Goal: Task Accomplishment & Management: Manage account settings

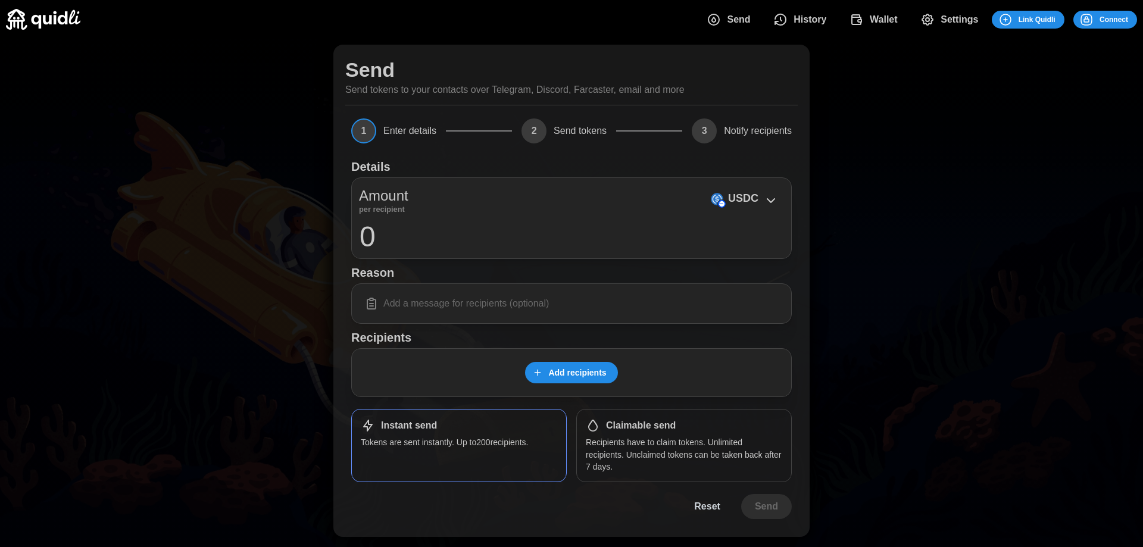
click at [541, 134] on span "2" at bounding box center [534, 130] width 25 height 25
click at [591, 133] on span "Send tokens" at bounding box center [580, 131] width 53 height 10
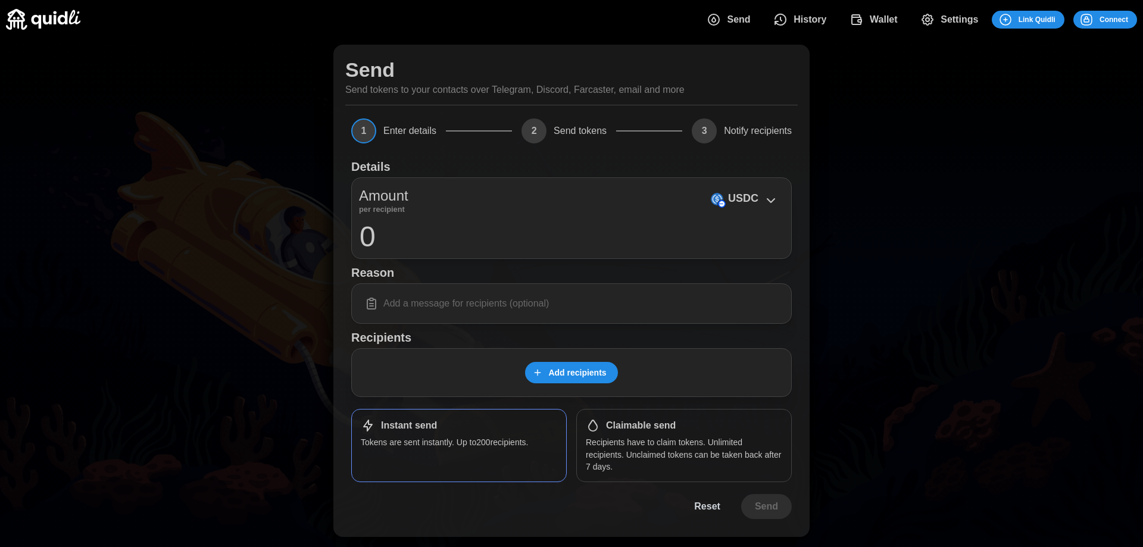
click at [591, 133] on span "Send tokens" at bounding box center [580, 131] width 53 height 10
click at [906, 280] on div "Send Send tokens to your contacts over Telegram, Discord, Farcaster, email and …" at bounding box center [571, 291] width 1143 height 504
click at [710, 507] on span "Reset" at bounding box center [707, 507] width 26 height 24
click at [890, 210] on div "Send Send tokens to your contacts over Telegram, Discord, Farcaster, email and …" at bounding box center [571, 291] width 1143 height 504
click at [79, 78] on div "Send Send tokens to your contacts over Telegram, Discord, Farcaster, email and …" at bounding box center [571, 291] width 1143 height 504
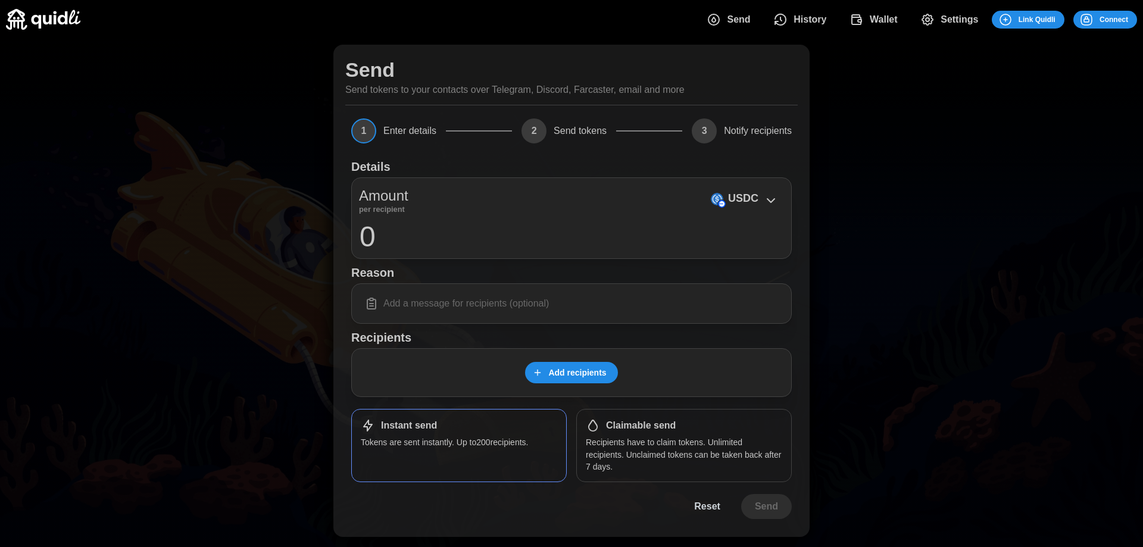
click at [68, 11] on img at bounding box center [43, 19] width 74 height 21
click at [375, 229] on input "0" at bounding box center [571, 236] width 425 height 30
click at [672, 222] on input "0" at bounding box center [571, 236] width 425 height 30
click at [579, 305] on input at bounding box center [571, 303] width 425 height 25
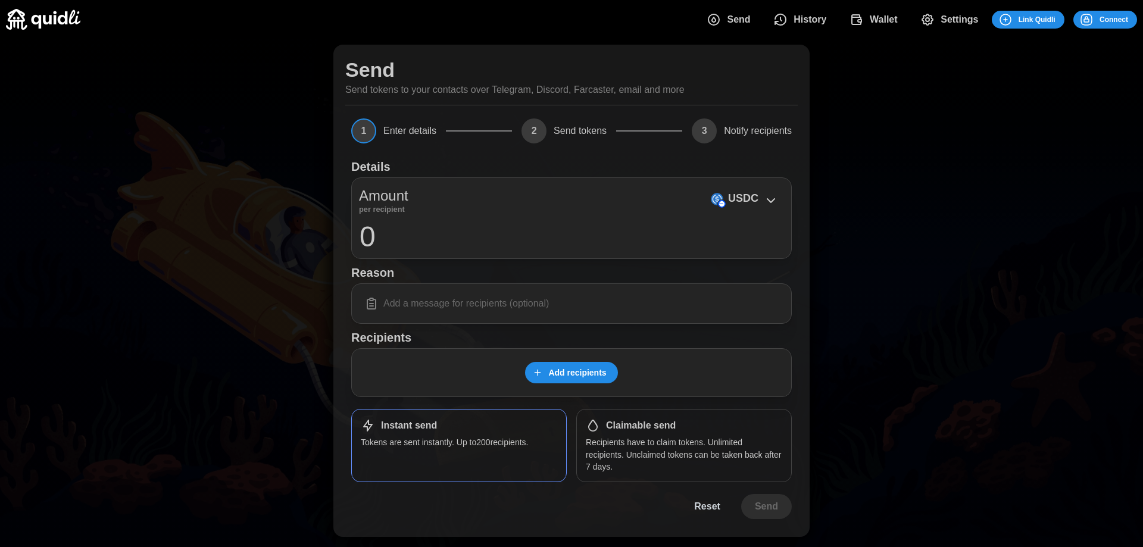
click at [223, 385] on div "Send Send tokens to your contacts over Telegram, Discord, Farcaster, email and …" at bounding box center [571, 291] width 1143 height 504
click at [745, 22] on span "Send" at bounding box center [738, 20] width 23 height 24
click at [819, 15] on span "History" at bounding box center [810, 20] width 33 height 24
click at [891, 24] on span "Wallet" at bounding box center [884, 20] width 28 height 24
click at [954, 18] on span "Settings" at bounding box center [960, 20] width 38 height 24
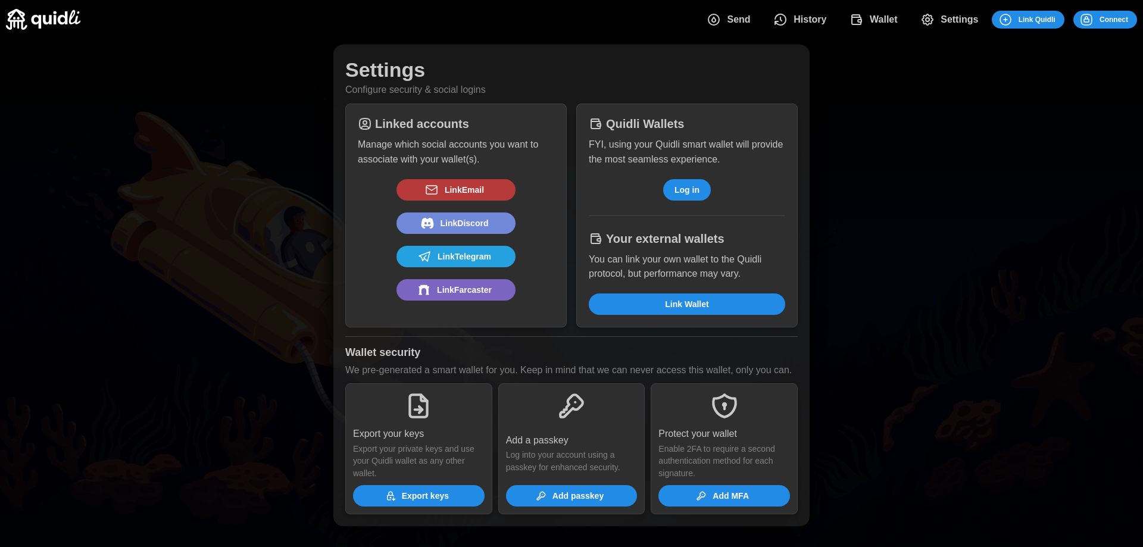
click at [455, 221] on span "Link Discord" at bounding box center [465, 223] width 48 height 20
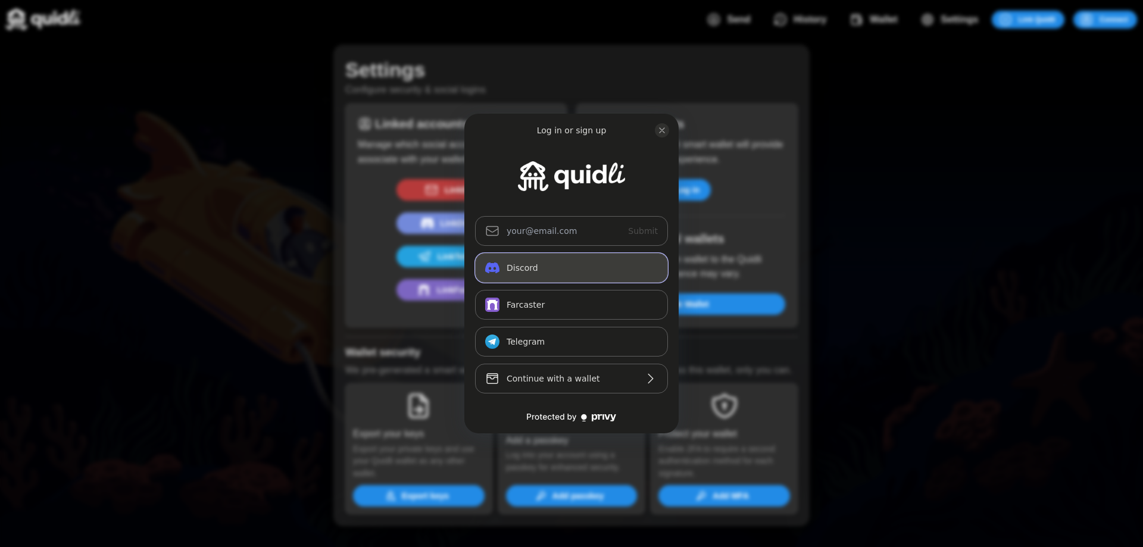
click at [552, 263] on button "Discord" at bounding box center [571, 268] width 193 height 30
